Goal: Information Seeking & Learning: Learn about a topic

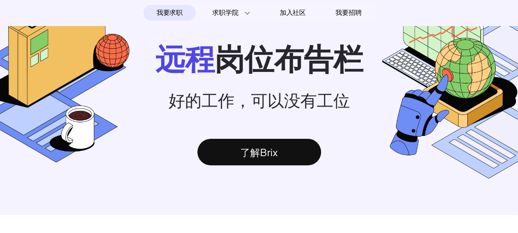
scroll to position [82, 0]
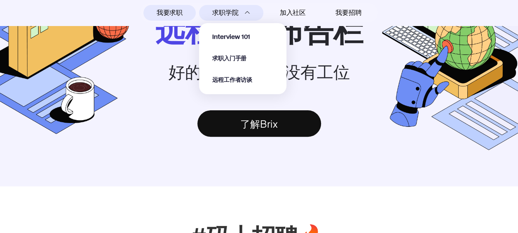
click at [245, 12] on img at bounding box center [248, 13] width 6 height 6
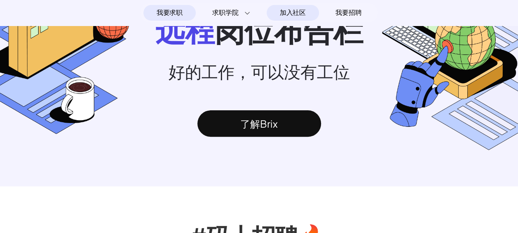
click at [284, 13] on span "加入社区" at bounding box center [293, 12] width 26 height 13
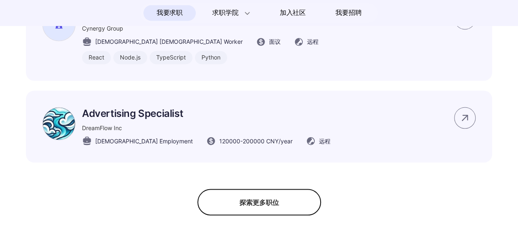
scroll to position [660, 0]
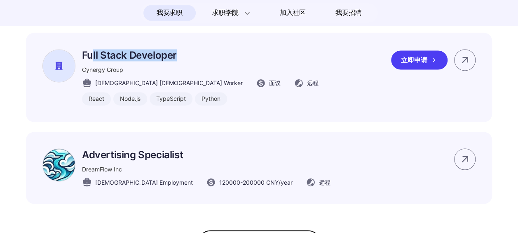
drag, startPoint x: 92, startPoint y: 71, endPoint x: 226, endPoint y: 80, distance: 134.7
click at [226, 80] on div "Full Stack Developer Cynergy Group [DEMOGRAPHIC_DATA] [DEMOGRAPHIC_DATA] Worker…" at bounding box center [200, 77] width 237 height 56
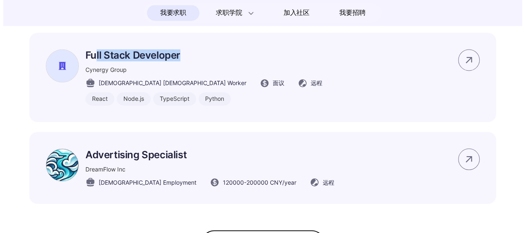
scroll to position [0, 0]
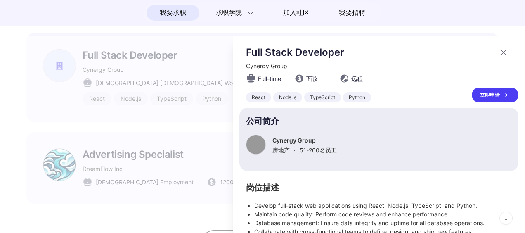
drag, startPoint x: 226, startPoint y: 80, endPoint x: 140, endPoint y: 82, distance: 85.8
click at [140, 82] on div at bounding box center [262, 134] width 525 height 196
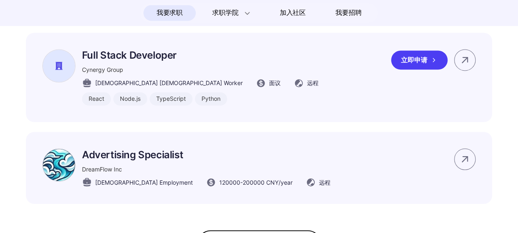
click at [138, 61] on p "Full Stack Developer" at bounding box center [200, 55] width 237 height 12
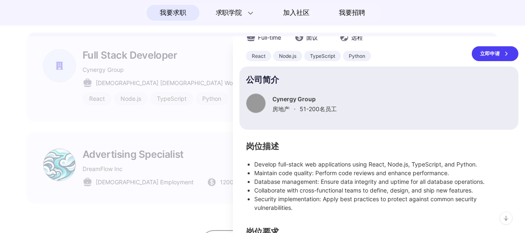
scroll to position [0, 0]
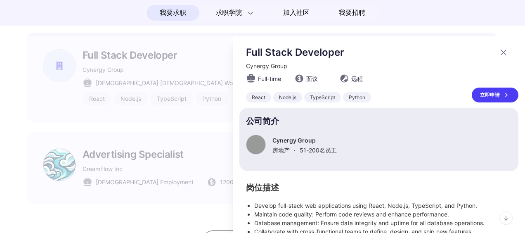
click at [125, 102] on div at bounding box center [262, 134] width 525 height 196
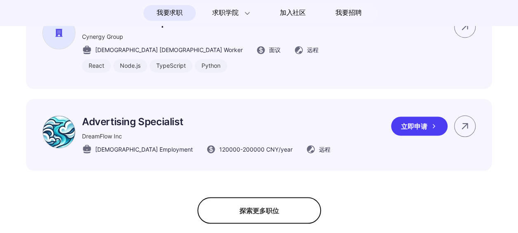
scroll to position [742, 0]
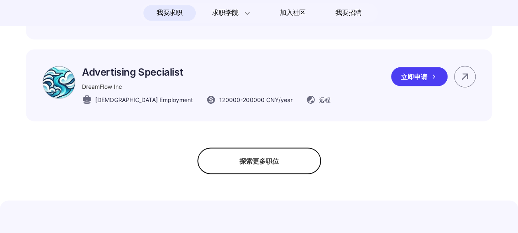
click at [183, 78] on p "Advertising Specialist" at bounding box center [206, 72] width 249 height 12
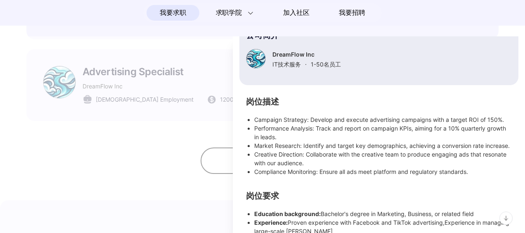
scroll to position [150, 0]
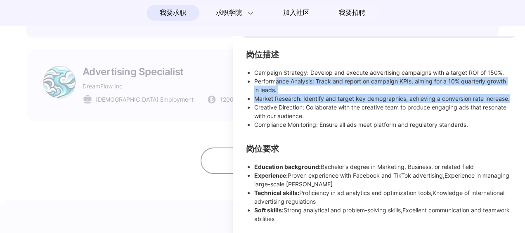
drag, startPoint x: 278, startPoint y: 76, endPoint x: 459, endPoint y: 101, distance: 183.1
click at [459, 101] on ul "Campaign Strategy: Develop and execute advertising campaigns with a target ROI …" at bounding box center [379, 98] width 266 height 61
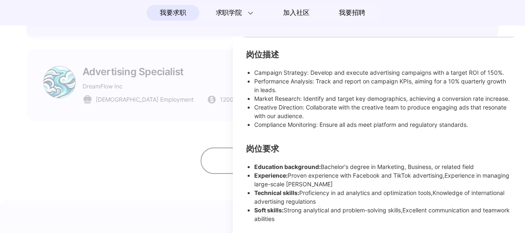
drag, startPoint x: 459, startPoint y: 101, endPoint x: 380, endPoint y: 122, distance: 82.4
click at [380, 122] on li "Compliance Monitoring: Ensure all ads meet platform and regulatory standards." at bounding box center [382, 124] width 257 height 9
